Goal: Information Seeking & Learning: Learn about a topic

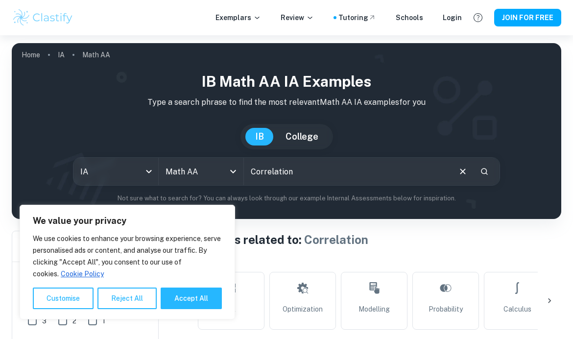
scroll to position [0, 823]
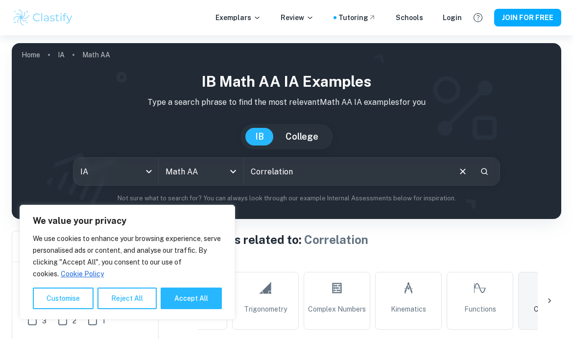
click at [150, 172] on body "We value your privacy We use cookies to enhance your browsing experience, serve…" at bounding box center [286, 204] width 573 height 339
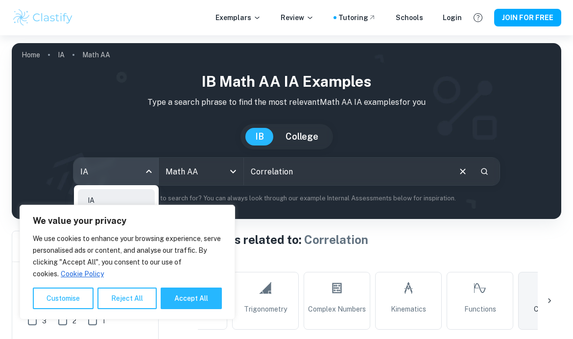
click at [196, 297] on button "Accept All" at bounding box center [190, 298] width 61 height 22
checkbox input "true"
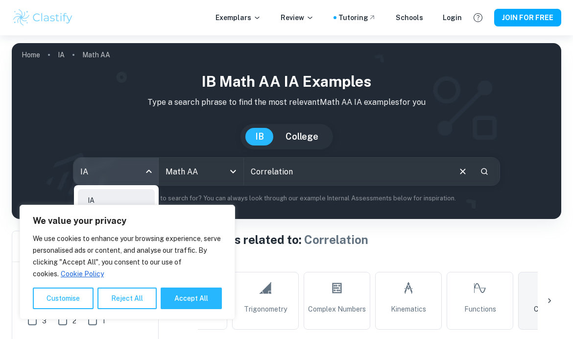
checkbox input "true"
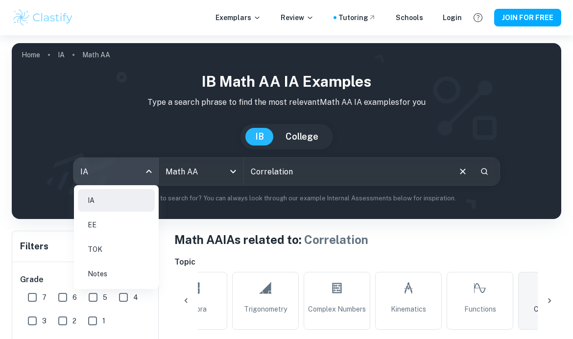
click at [113, 223] on li "EE" at bounding box center [116, 224] width 77 height 23
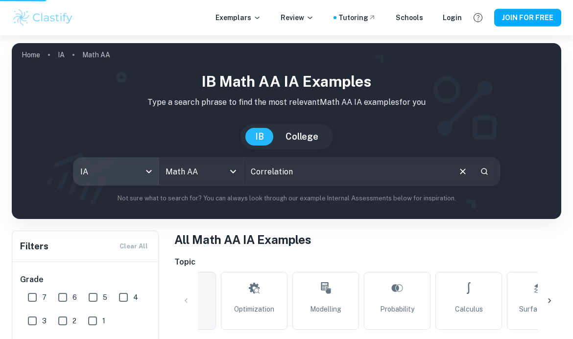
scroll to position [0, 0]
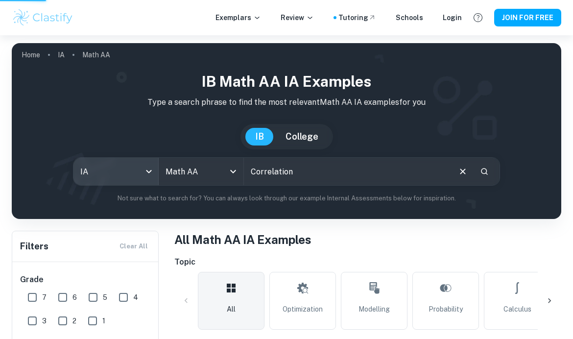
click at [216, 168] on div at bounding box center [225, 171] width 25 height 14
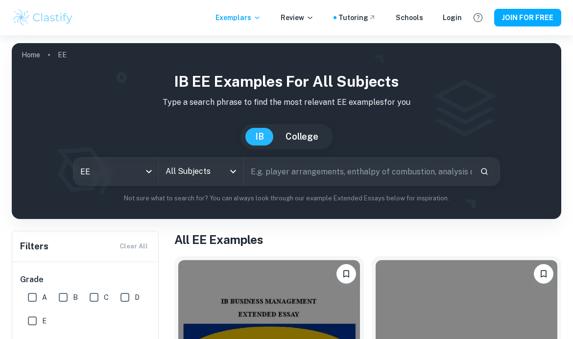
click at [200, 162] on input "All Subjects" at bounding box center [193, 171] width 61 height 19
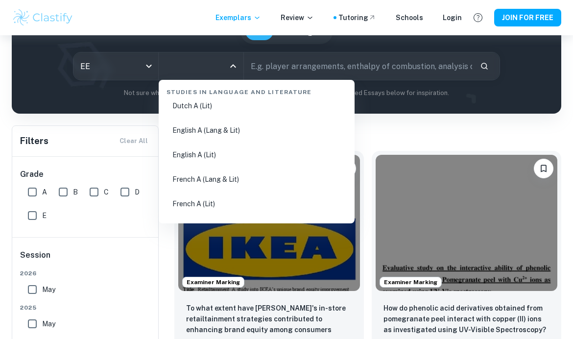
scroll to position [133, 0]
click at [272, 159] on li "English A (Lit)" at bounding box center [256, 153] width 188 height 23
type input "English A (Lit)"
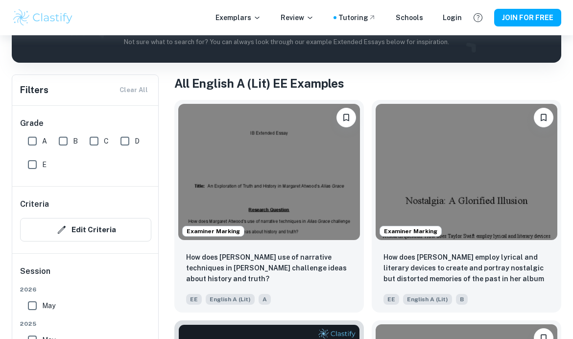
scroll to position [153, 0]
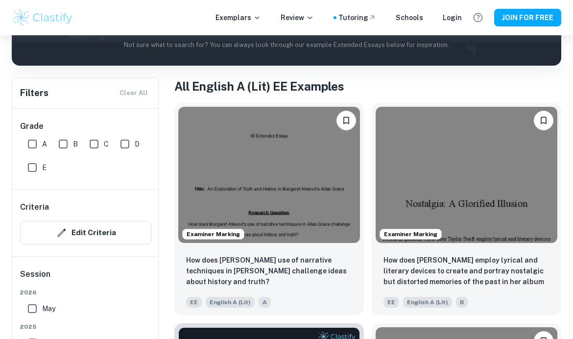
click at [290, 267] on p "How does [PERSON_NAME] use of narrative techniques in [PERSON_NAME] challenge i…" at bounding box center [269, 270] width 166 height 32
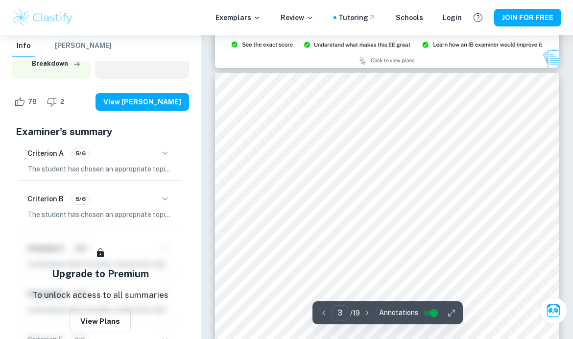
scroll to position [1014, 0]
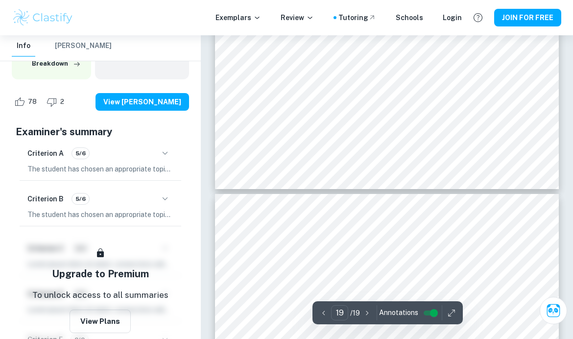
type input "18"
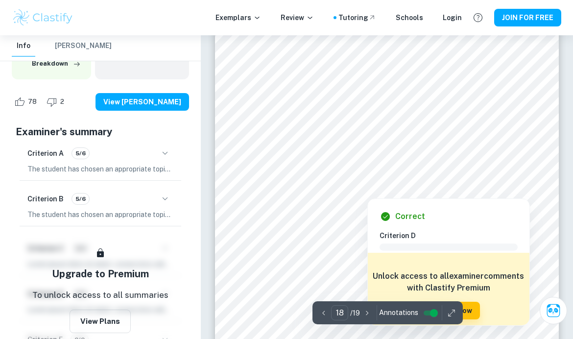
scroll to position [7897, 0]
click at [506, 171] on div at bounding box center [395, 153] width 240 height 40
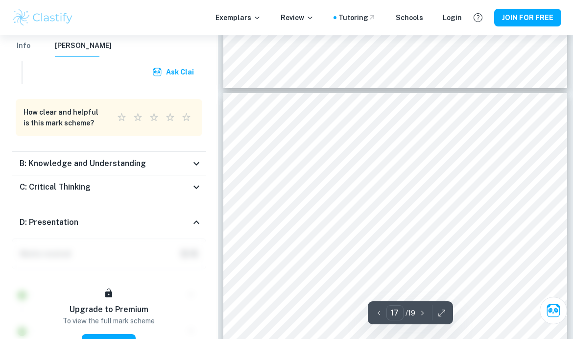
scroll to position [7154, 0]
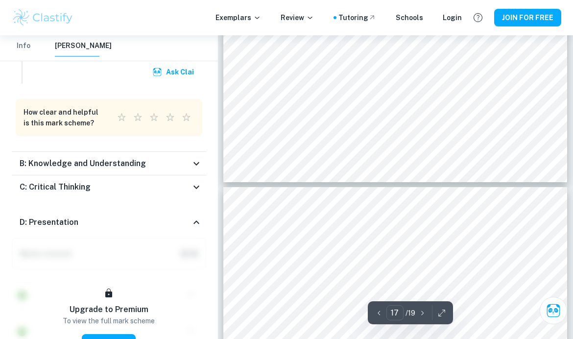
type input "16"
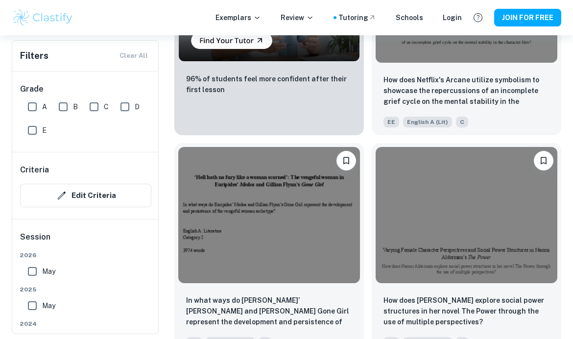
scroll to position [995, 0]
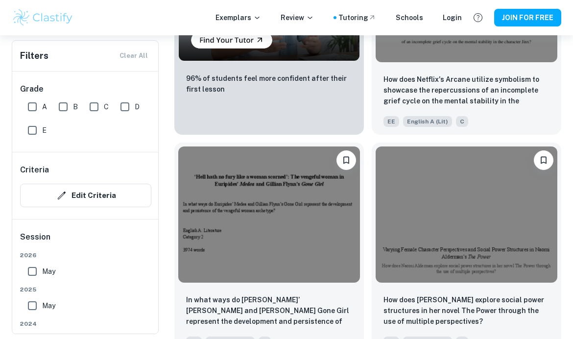
click at [432, 314] on p "How does [PERSON_NAME] explore social power structures in her novel The Power t…" at bounding box center [466, 310] width 166 height 32
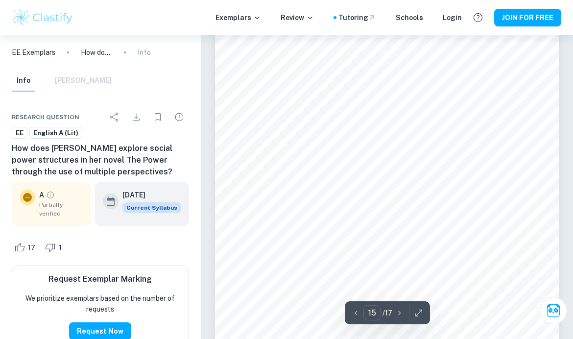
scroll to position [7269, 0]
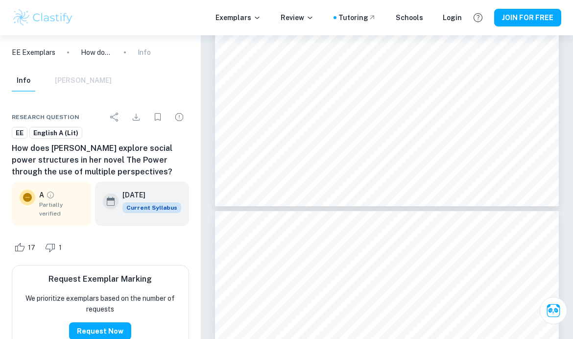
type input "16"
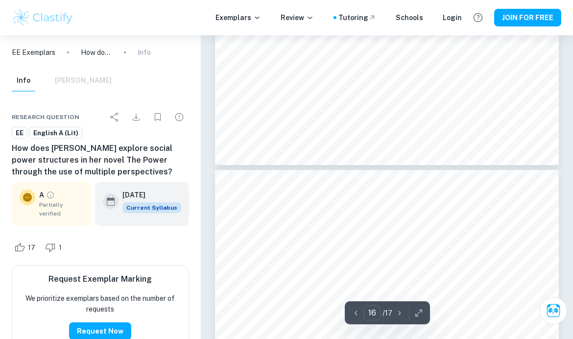
scroll to position [7447, 0]
